Goal: Information Seeking & Learning: Learn about a topic

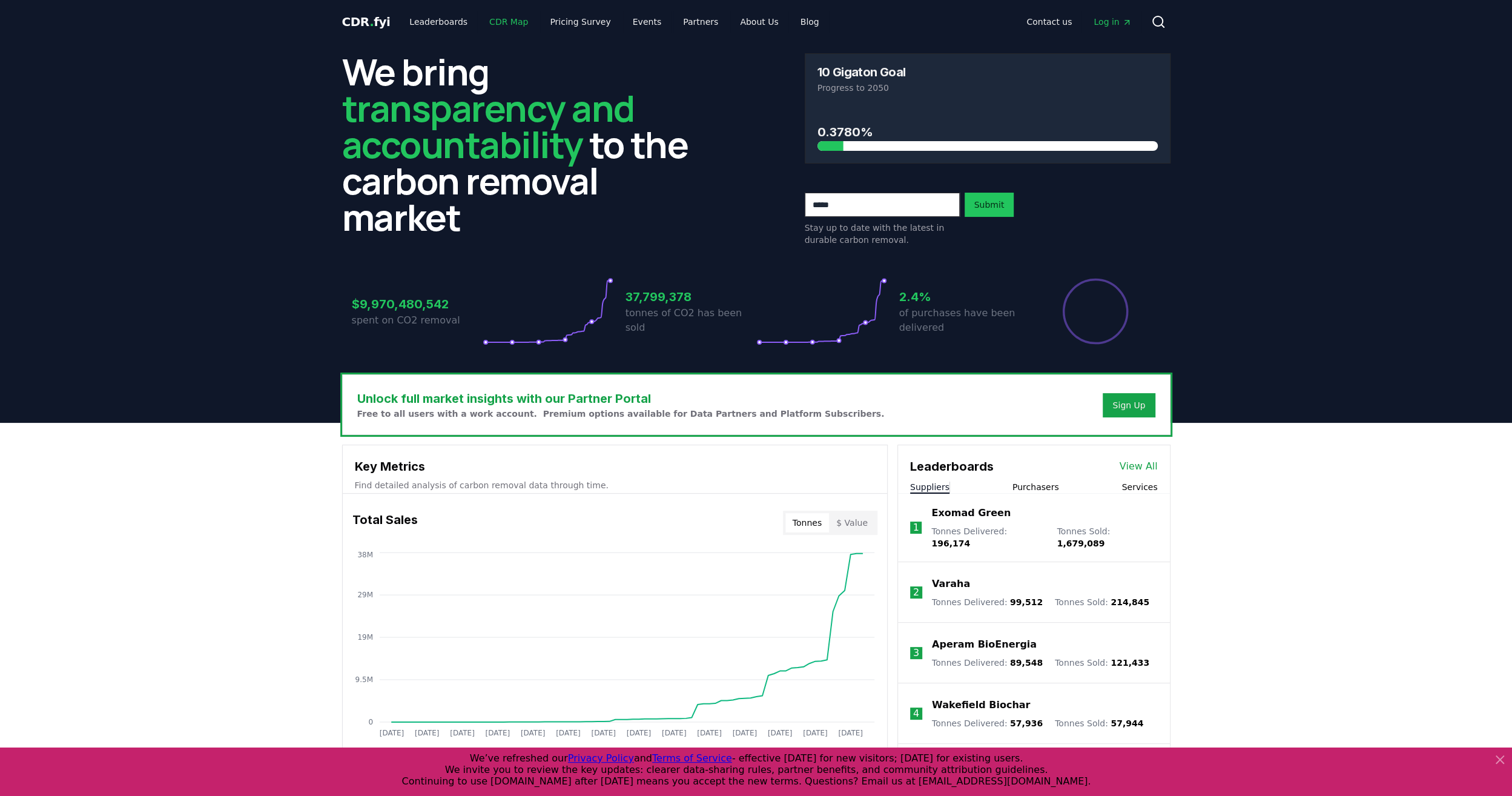
click at [502, 24] on link "CDR Map" at bounding box center [509, 22] width 58 height 22
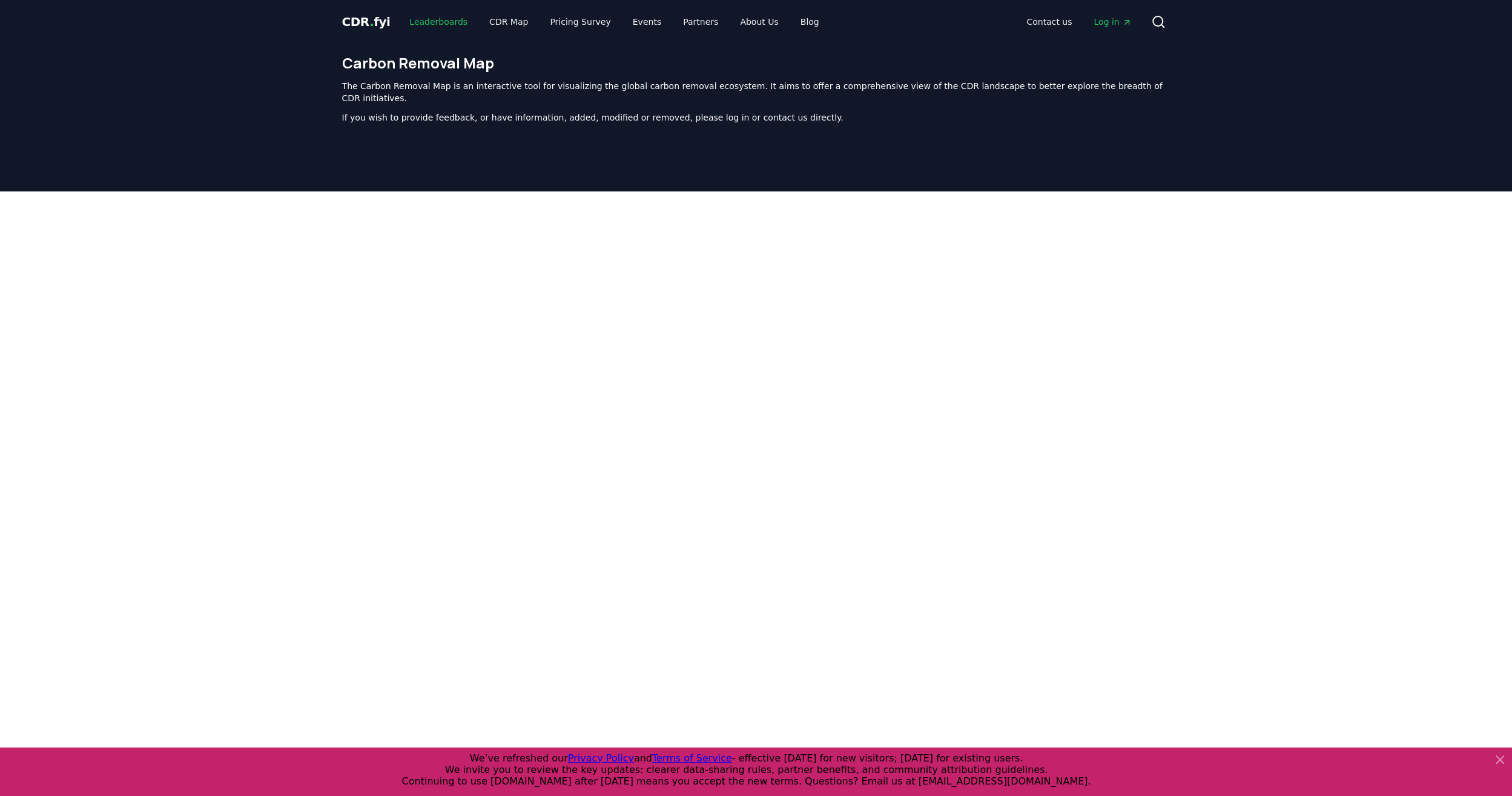
click at [427, 24] on link "Leaderboards" at bounding box center [438, 22] width 77 height 22
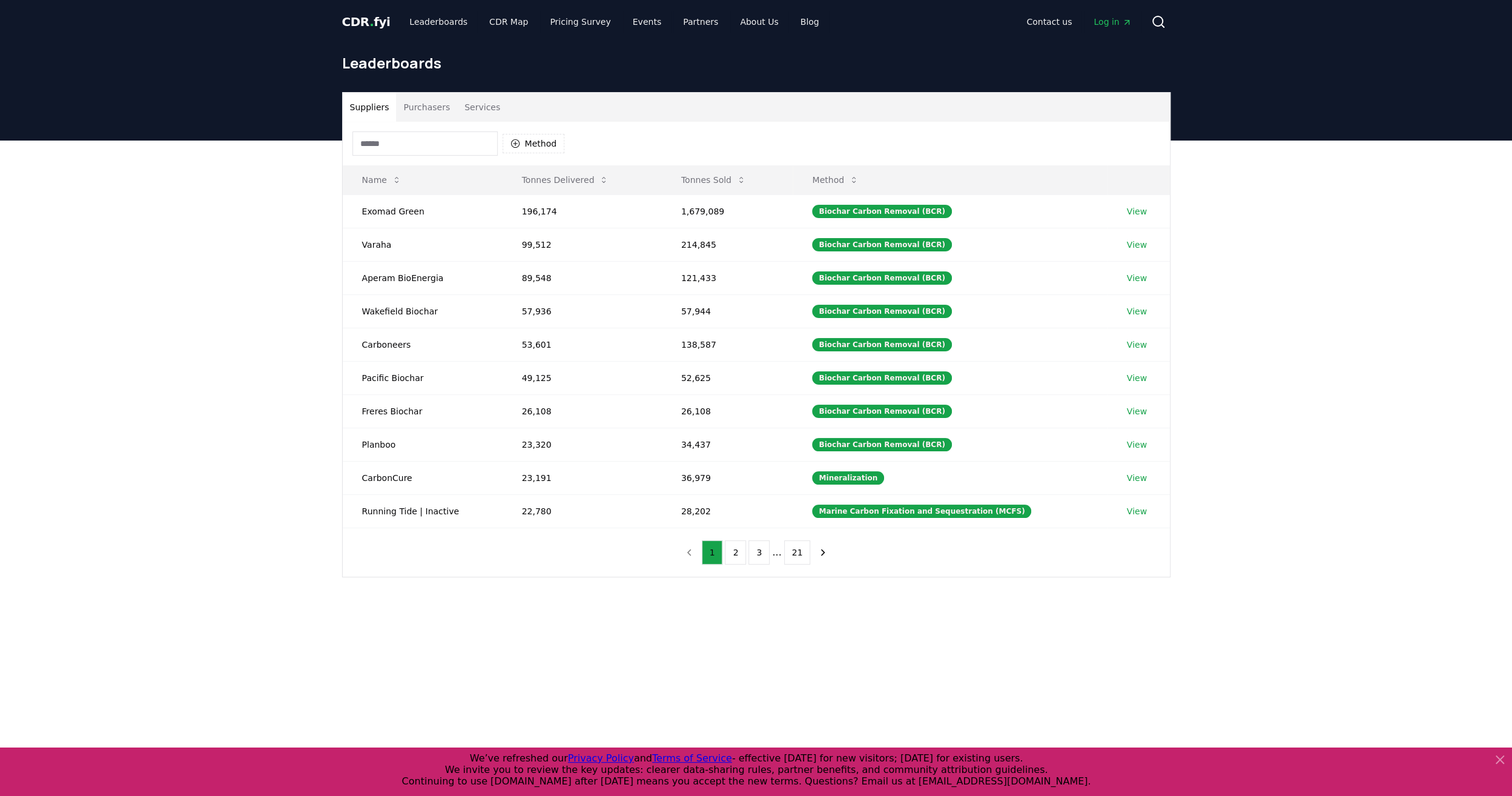
click at [428, 109] on button "Purchasers" at bounding box center [427, 107] width 61 height 29
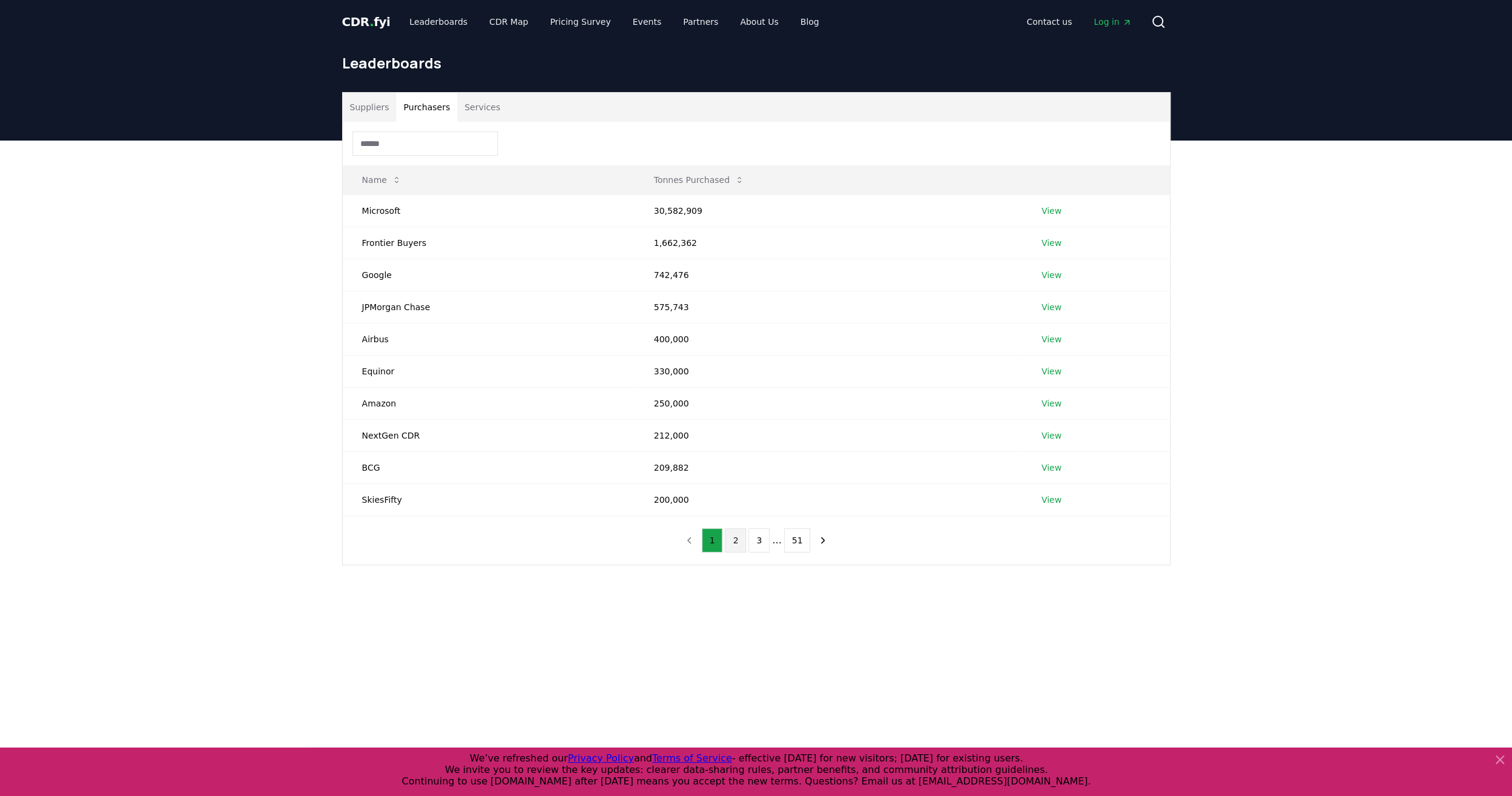
click at [729, 534] on button "2" at bounding box center [736, 540] width 21 height 24
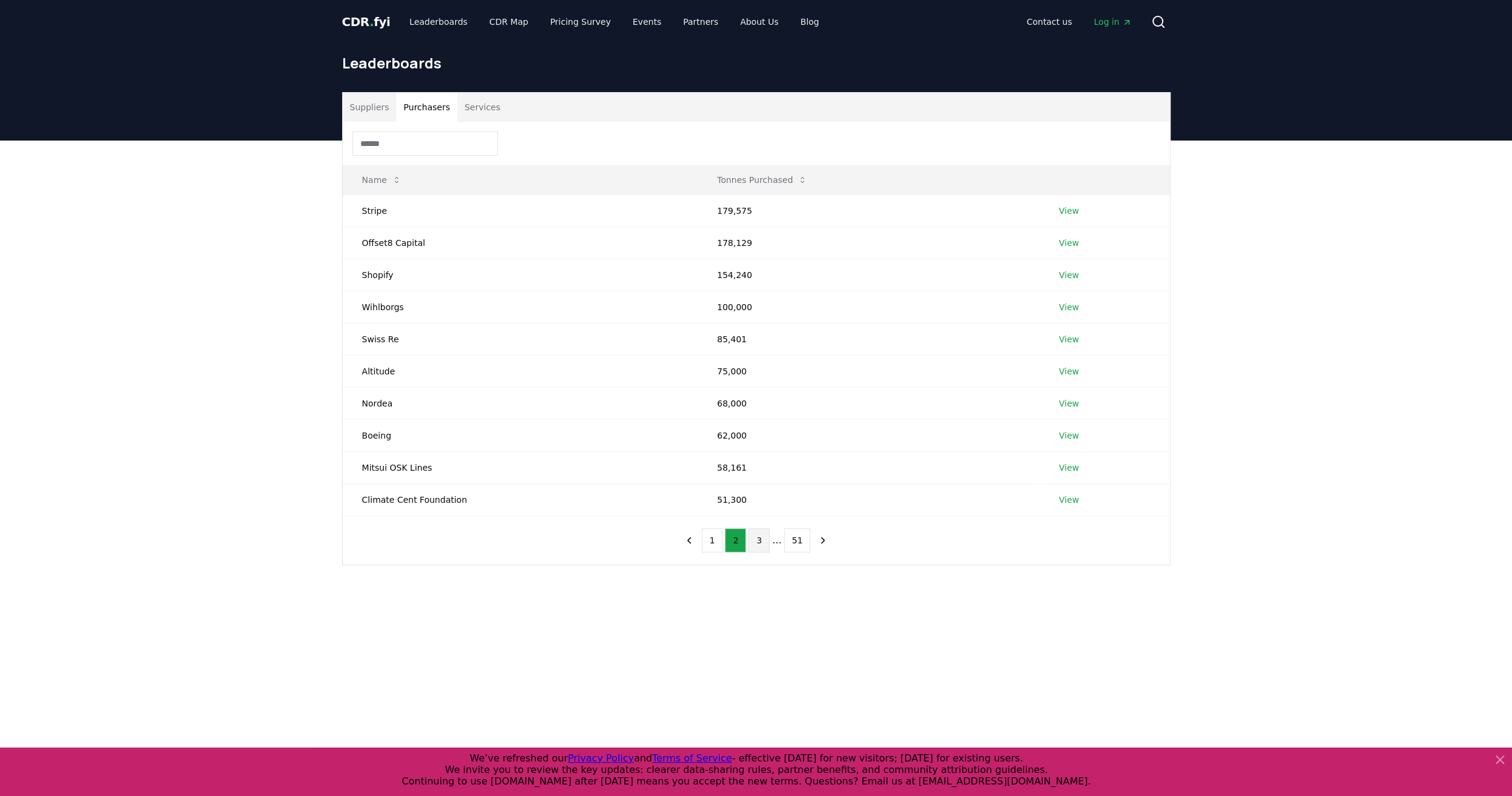
click at [755, 534] on button "3" at bounding box center [759, 540] width 21 height 24
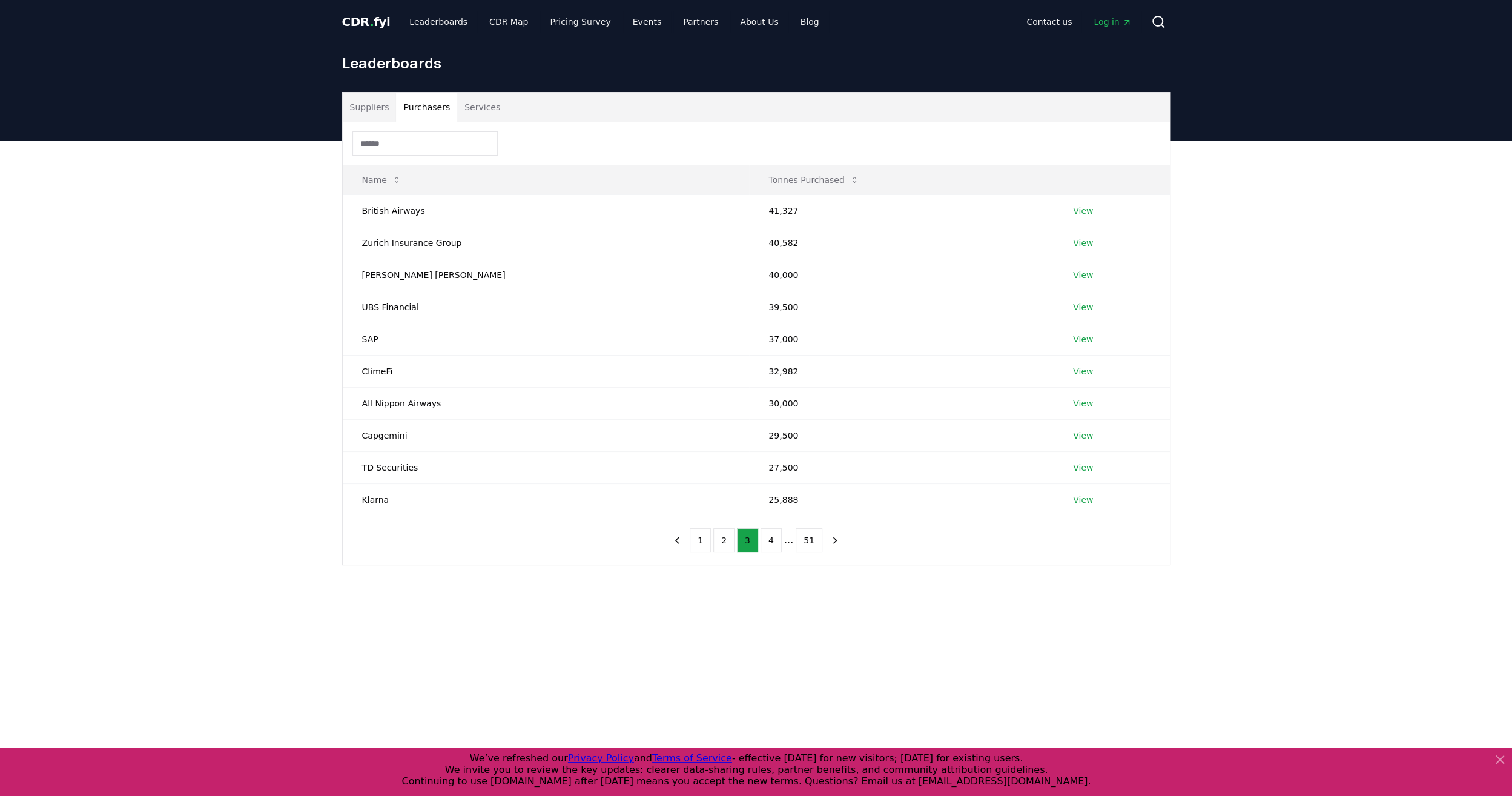
click at [486, 94] on button "Services" at bounding box center [482, 107] width 50 height 29
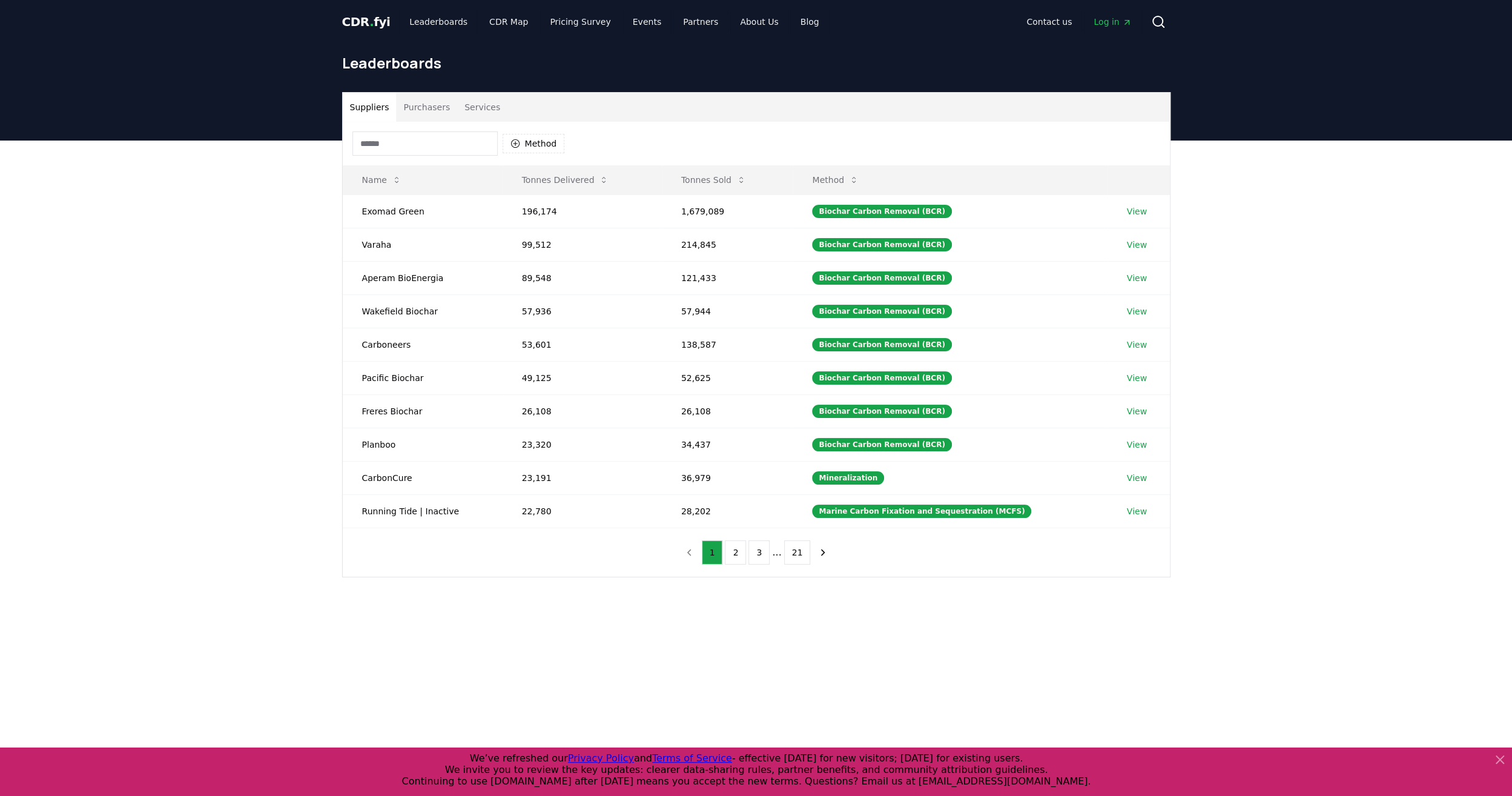
click at [380, 105] on button "Suppliers" at bounding box center [369, 107] width 54 height 29
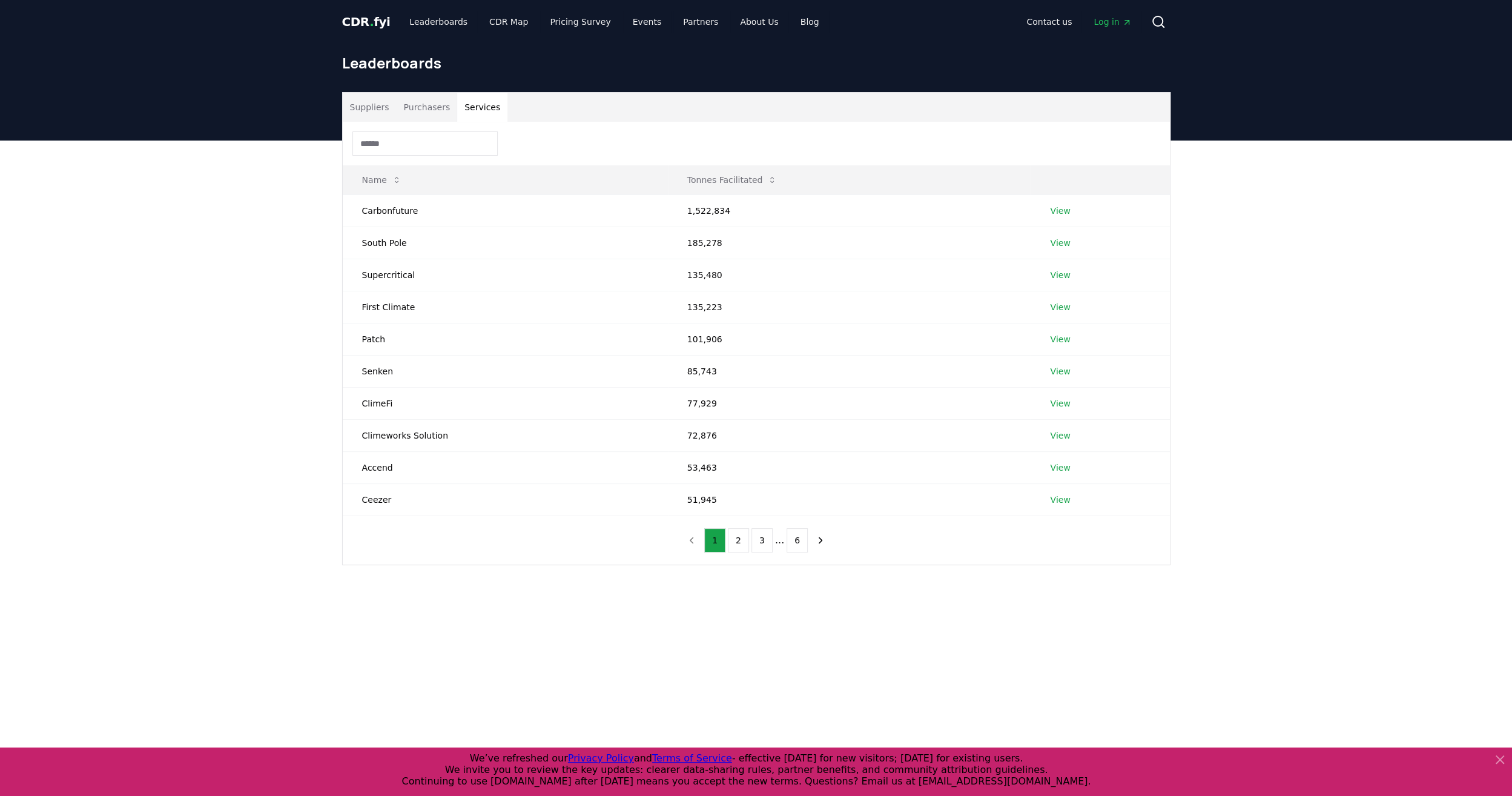
click at [465, 104] on button "Services" at bounding box center [482, 107] width 50 height 29
click at [432, 28] on link "Leaderboards" at bounding box center [438, 22] width 77 height 22
click at [578, 27] on link "Pricing Survey" at bounding box center [580, 22] width 80 height 22
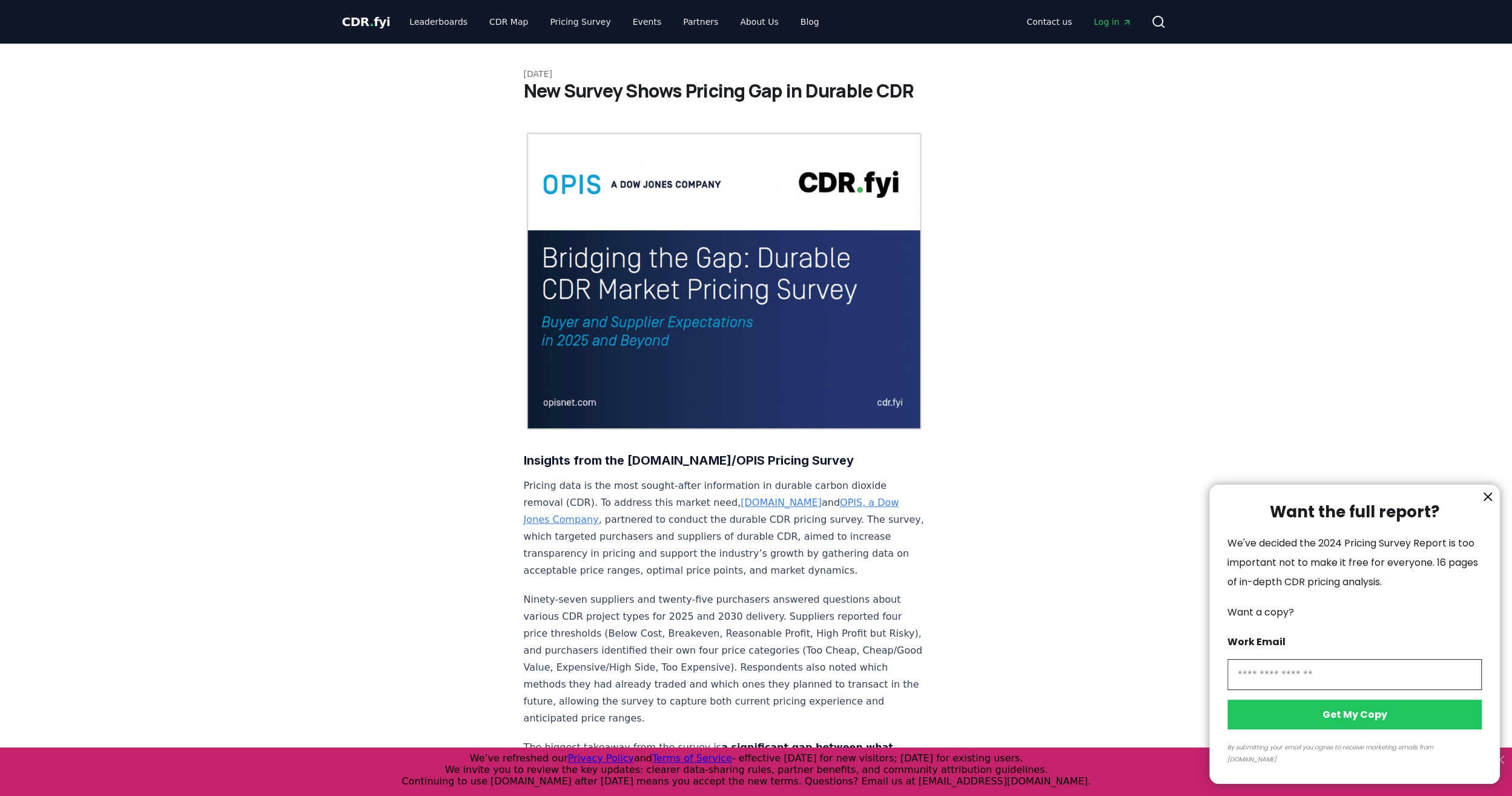
click at [423, 20] on div at bounding box center [756, 398] width 1512 height 796
